Goal: Information Seeking & Learning: Learn about a topic

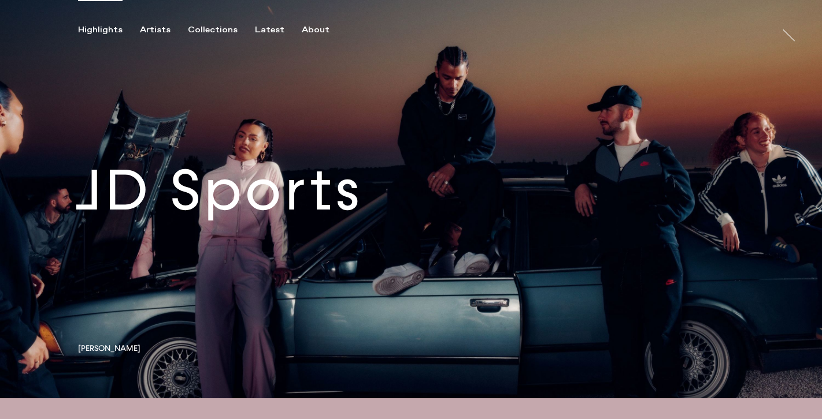
click at [365, 213] on link at bounding box center [411, 199] width 822 height 399
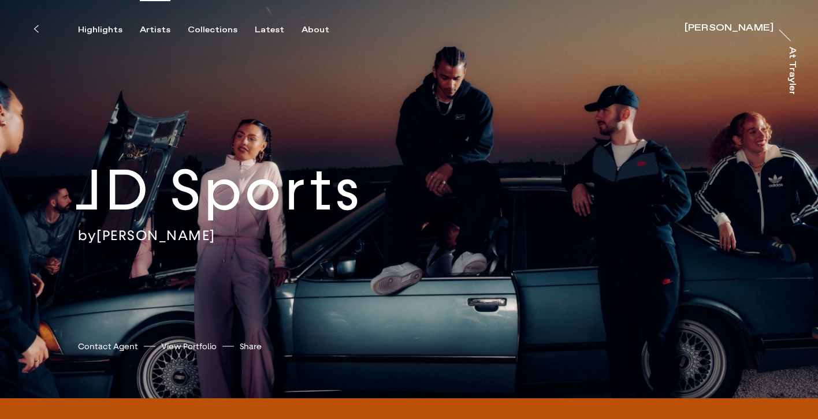
click at [140, 31] on div "Artists" at bounding box center [155, 30] width 31 height 10
click at [146, 28] on div "Artists" at bounding box center [155, 30] width 31 height 10
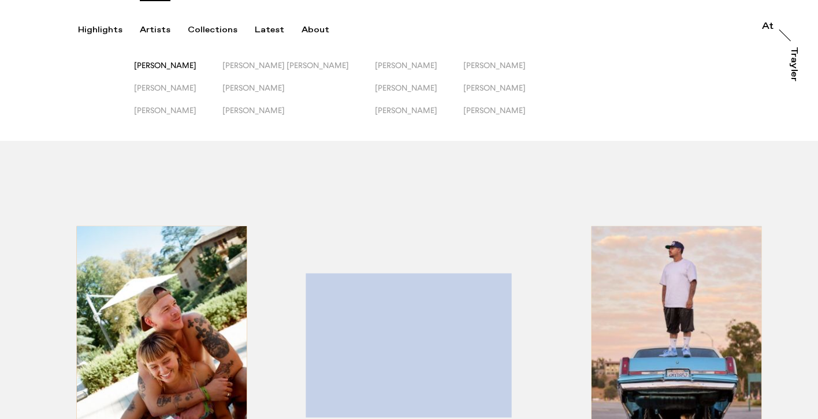
click at [177, 67] on span "[PERSON_NAME]" at bounding box center [165, 65] width 62 height 9
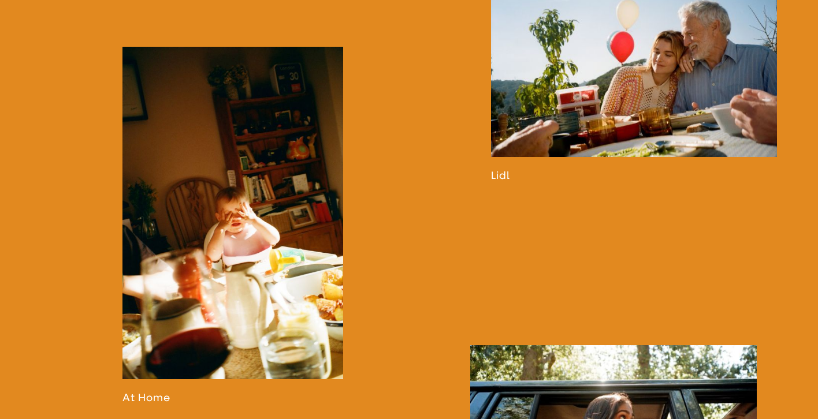
scroll to position [1051, 0]
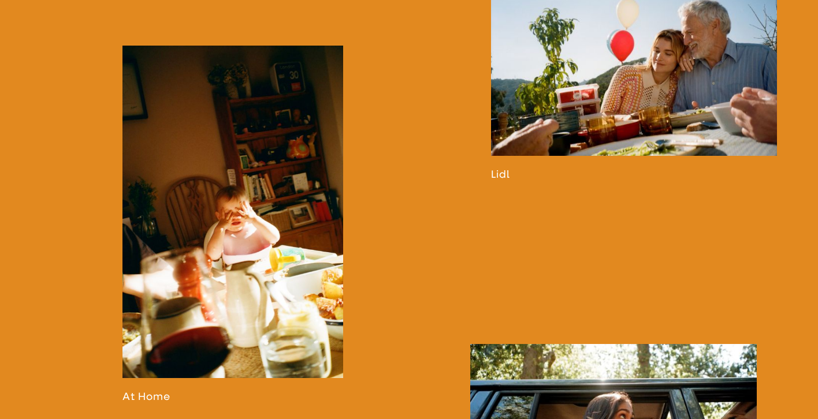
click at [251, 172] on link at bounding box center [232, 225] width 221 height 358
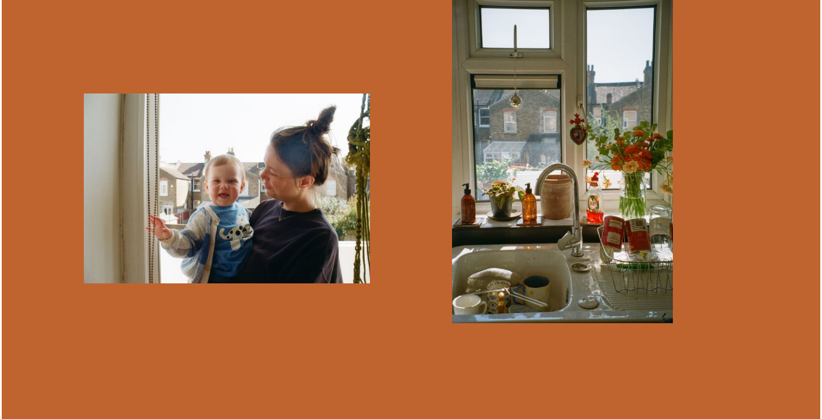
scroll to position [1186, 0]
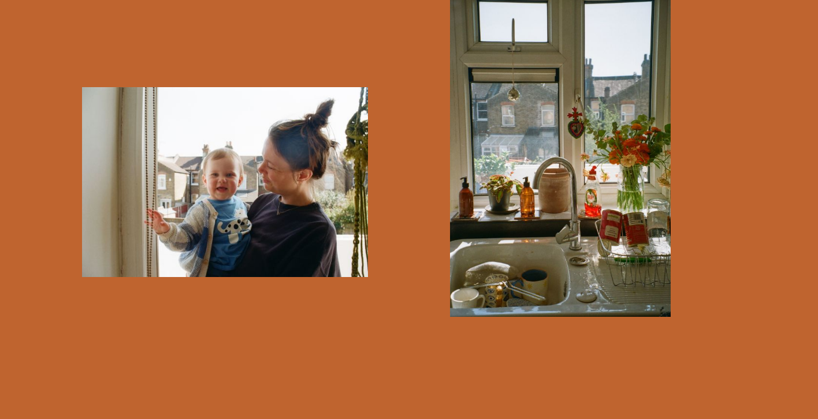
click at [237, 208] on img "button" at bounding box center [225, 182] width 287 height 190
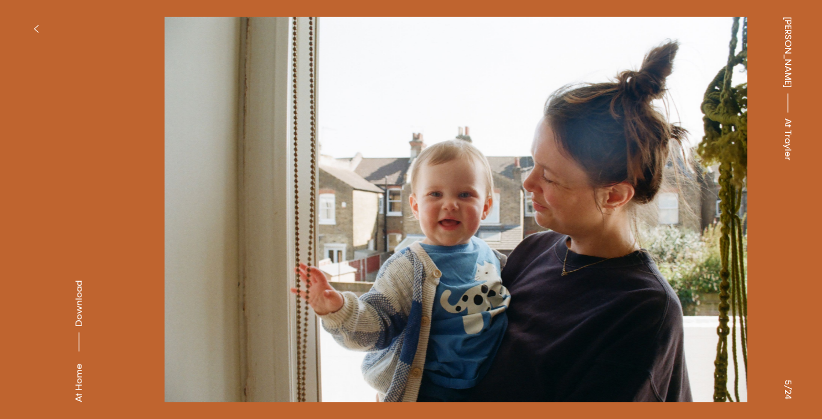
drag, startPoint x: 387, startPoint y: 223, endPoint x: 425, endPoint y: 217, distance: 38.0
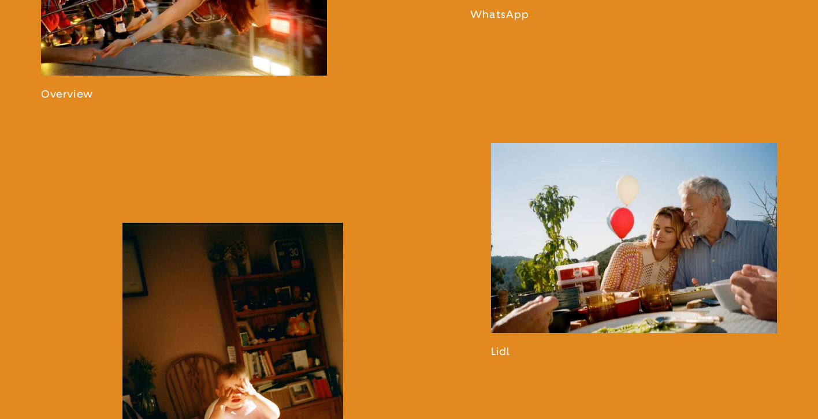
scroll to position [898, 0]
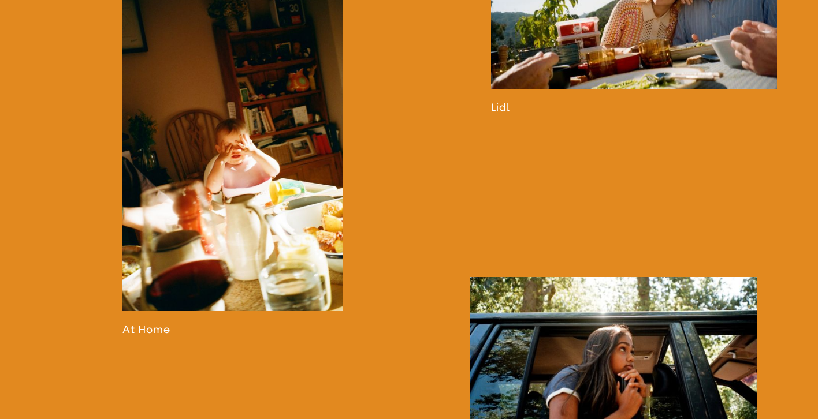
scroll to position [1151, 0]
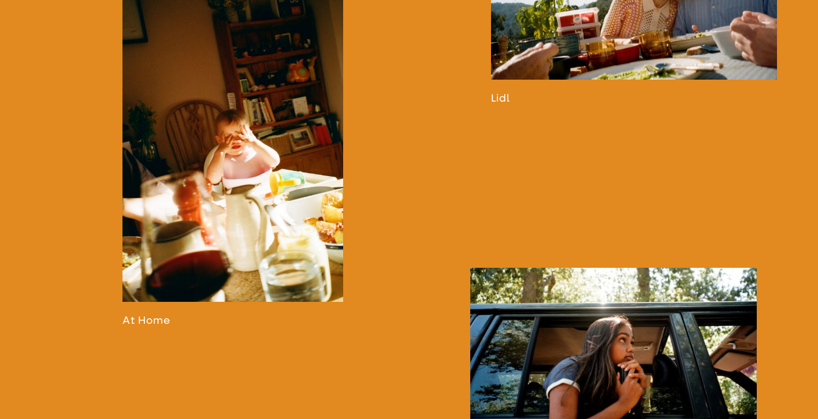
click at [227, 254] on link at bounding box center [232, 148] width 221 height 358
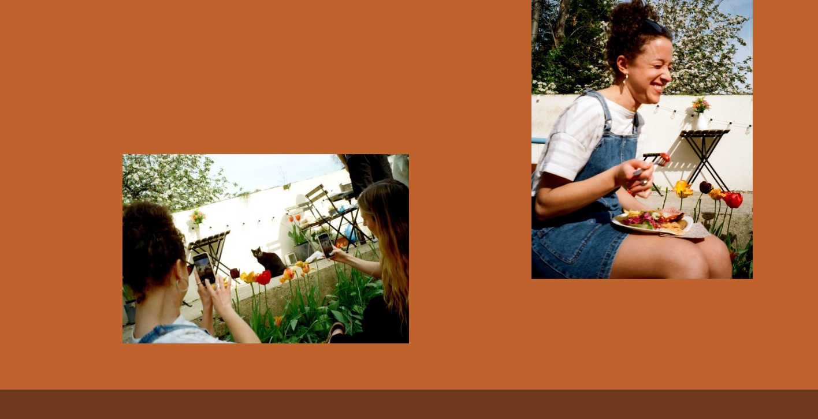
scroll to position [4876, 0]
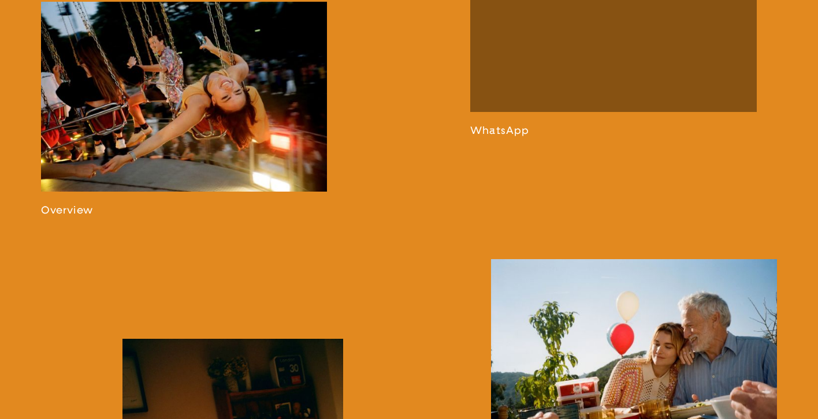
scroll to position [807, 0]
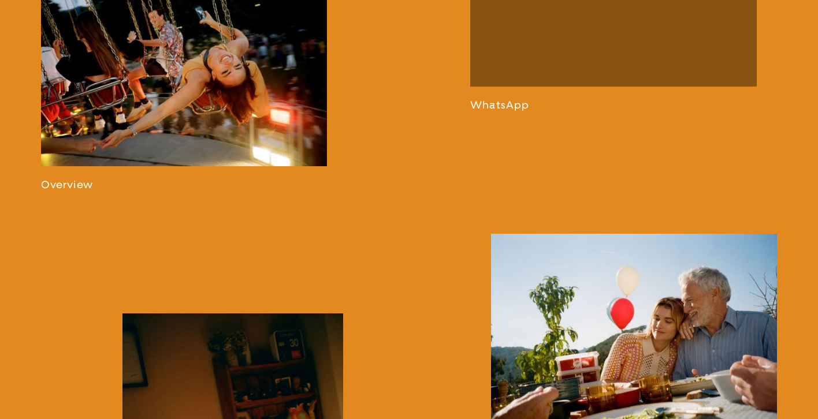
click at [220, 121] on link at bounding box center [184, 83] width 287 height 215
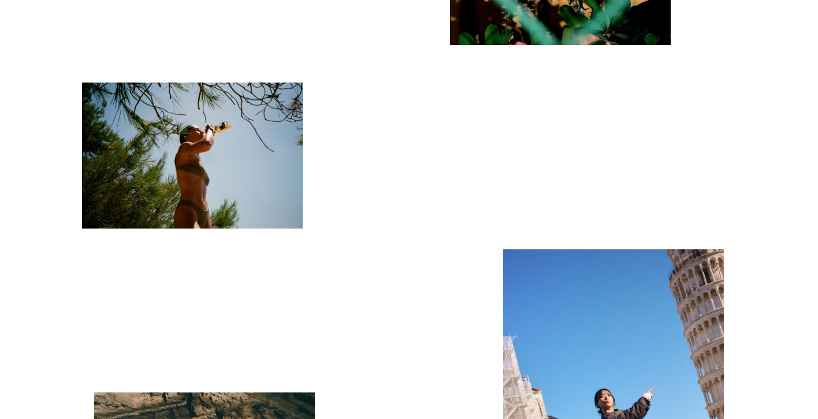
scroll to position [4744, 0]
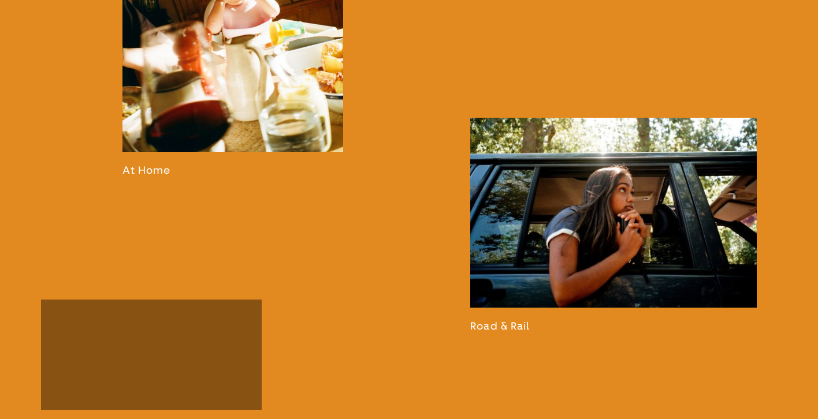
scroll to position [1304, 0]
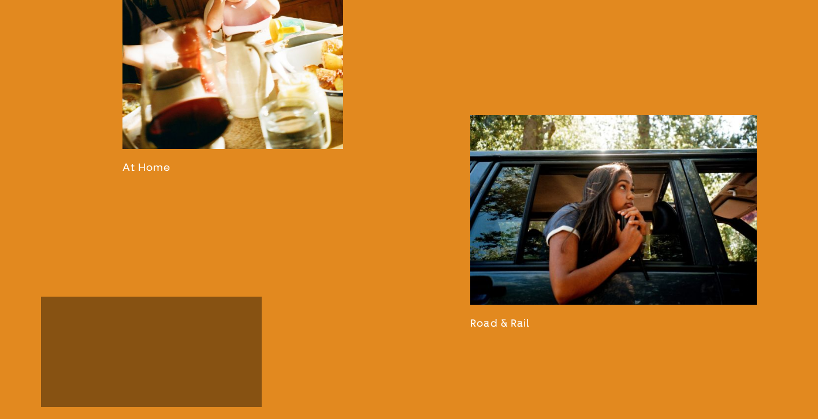
click at [541, 233] on link at bounding box center [613, 222] width 287 height 215
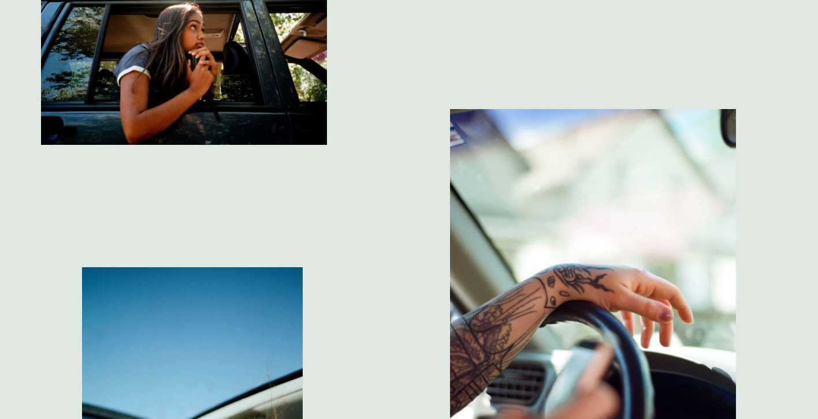
scroll to position [1292, 0]
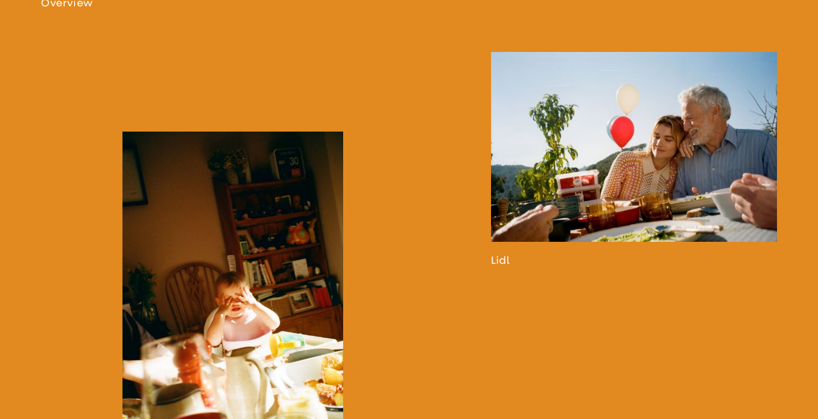
scroll to position [1058, 0]
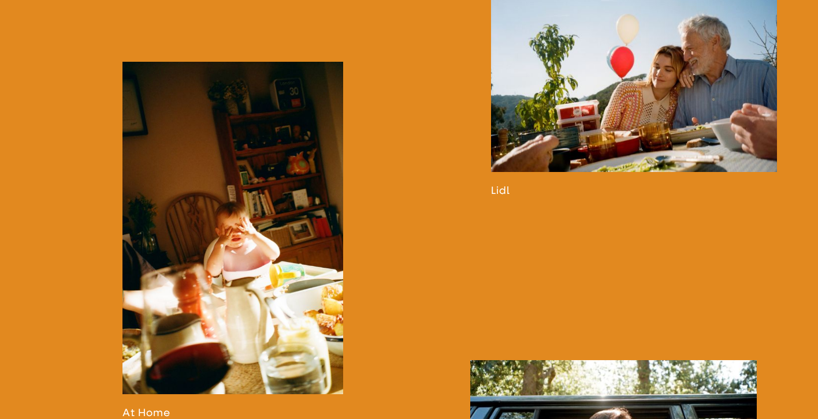
click at [613, 140] on link at bounding box center [634, 89] width 287 height 215
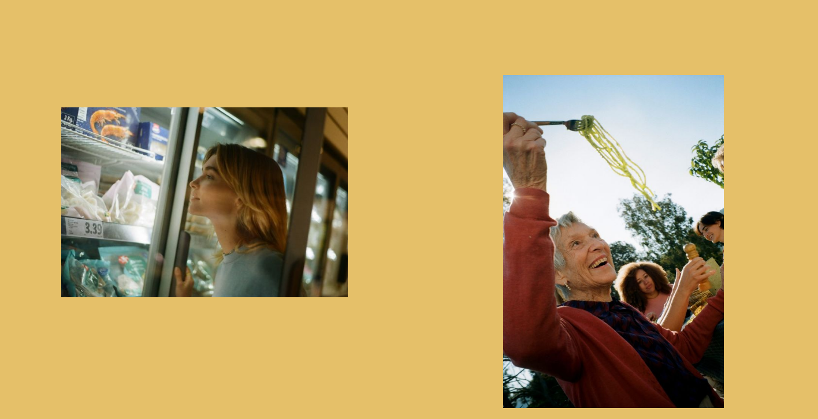
scroll to position [573, 0]
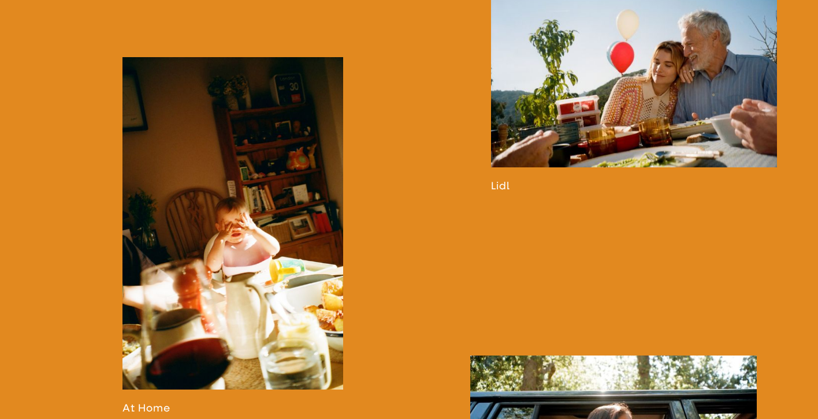
scroll to position [1086, 0]
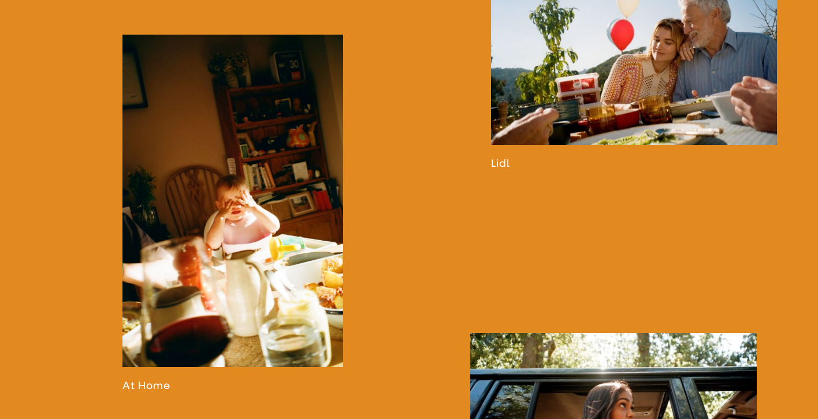
click at [274, 253] on link at bounding box center [232, 214] width 221 height 358
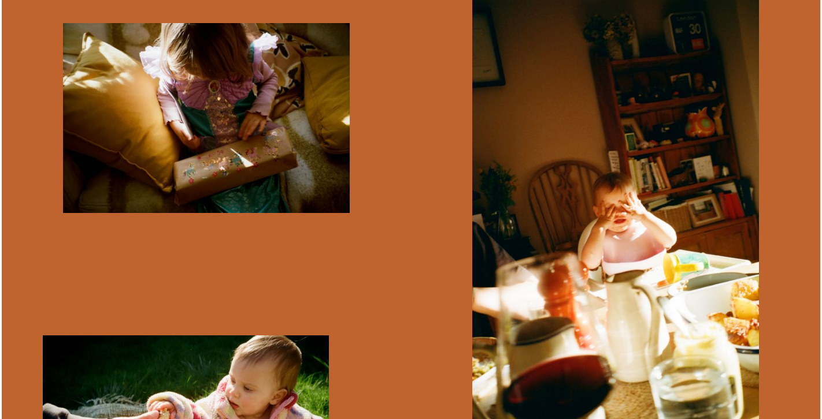
scroll to position [626, 0]
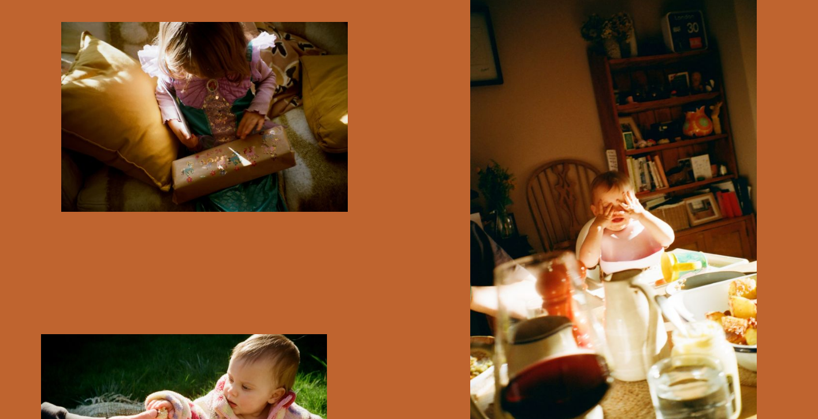
click at [291, 117] on img "button" at bounding box center [204, 117] width 287 height 190
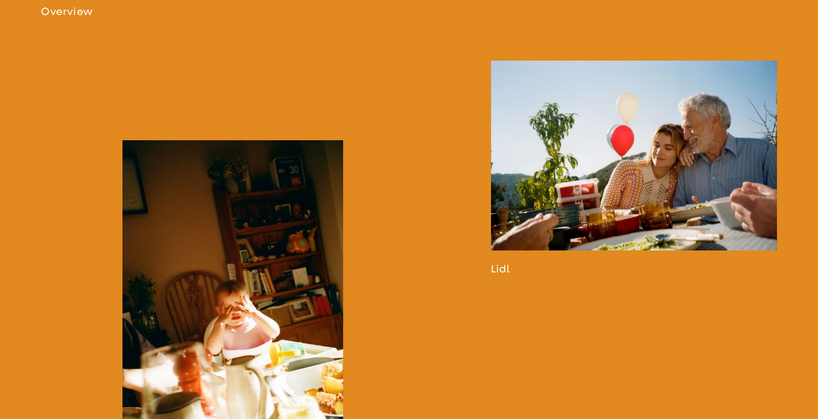
scroll to position [1016, 0]
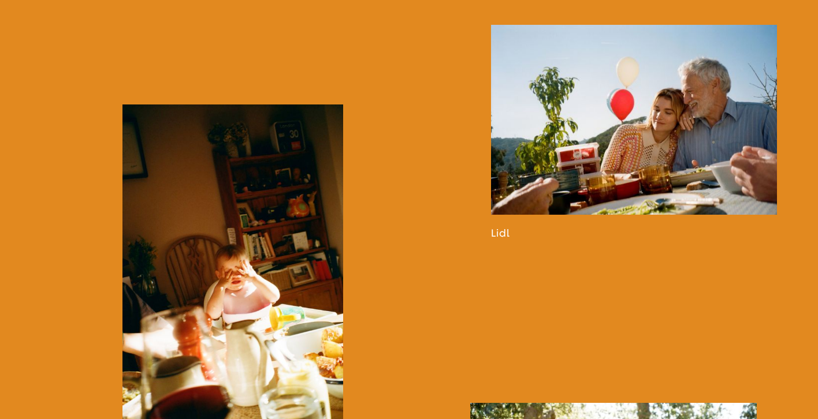
click at [276, 273] on link at bounding box center [232, 284] width 221 height 358
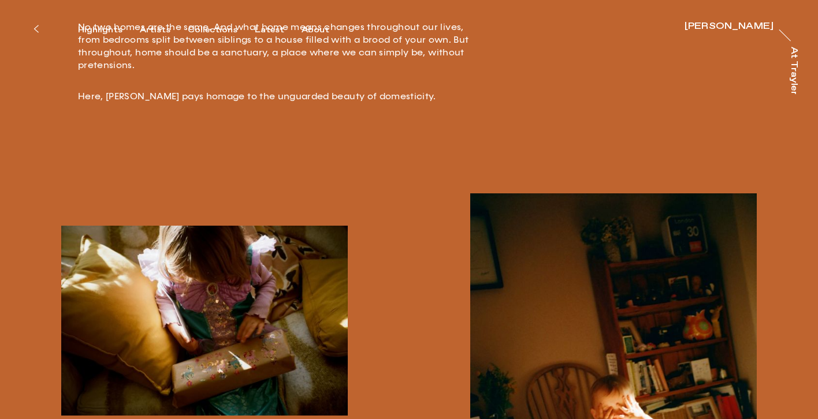
scroll to position [493, 0]
